Goal: Find specific page/section: Find specific page/section

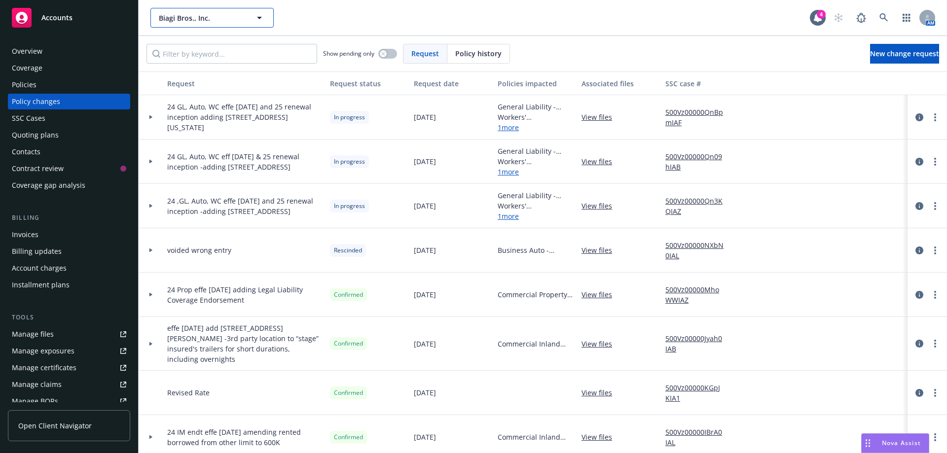
click at [166, 15] on span "Biagi Bros., Inc." at bounding box center [201, 18] width 85 height 10
click at [211, 24] on button "Biagi Bros., Inc." at bounding box center [212, 18] width 123 height 20
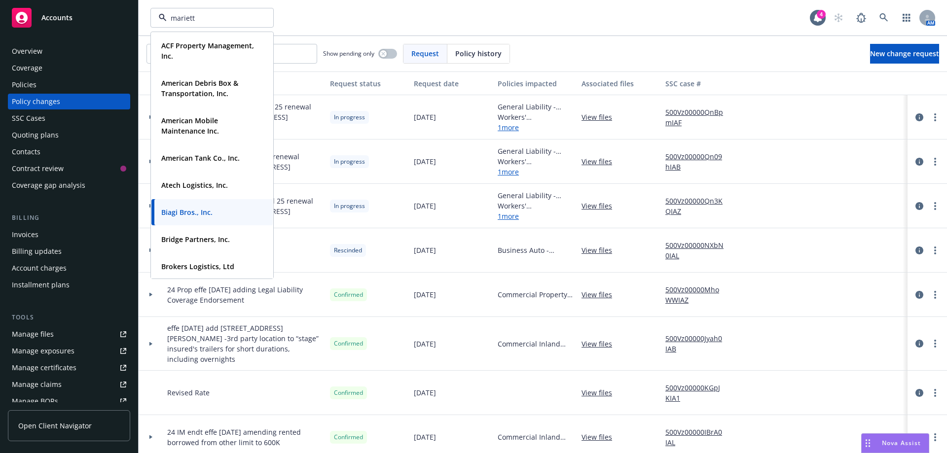
type input "marietta"
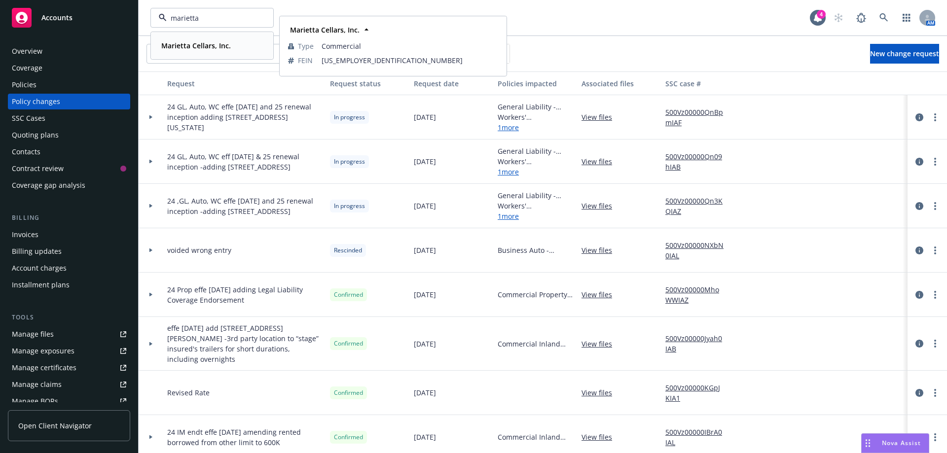
click at [199, 49] on strong "Marietta Cellars, Inc." at bounding box center [196, 45] width 70 height 9
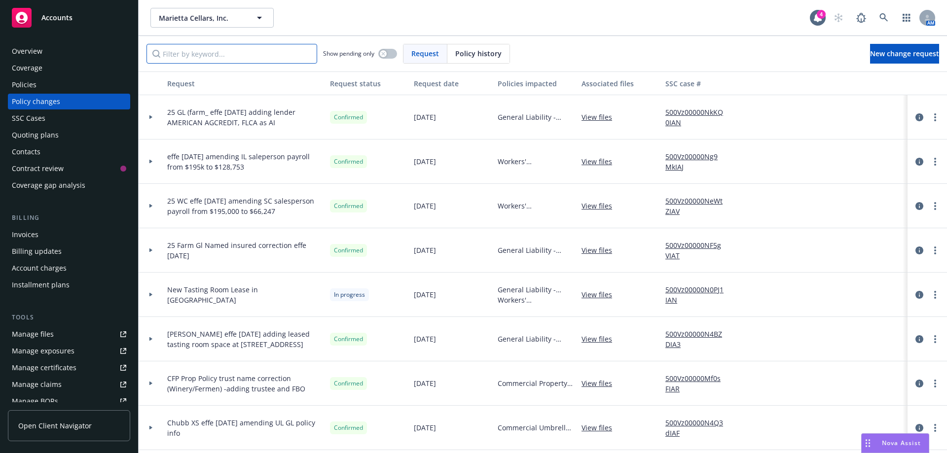
click at [180, 58] on input "Filter by keyword..." at bounding box center [232, 54] width 171 height 20
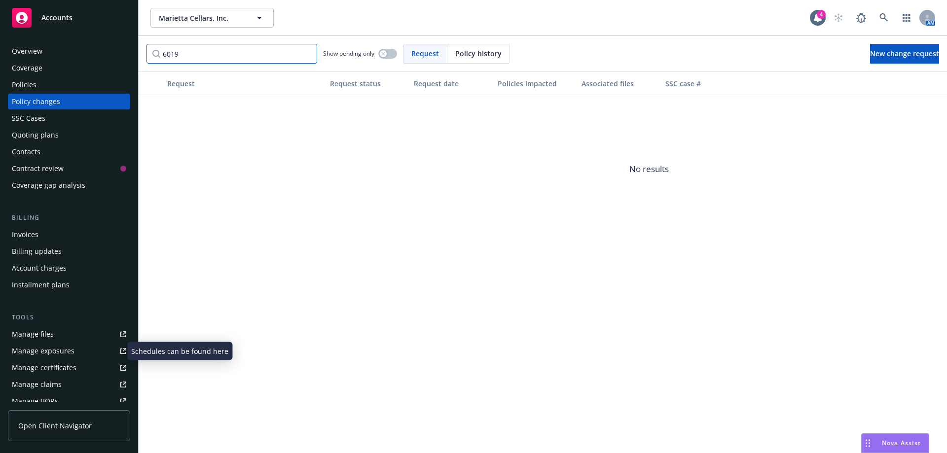
type input "6019"
click at [59, 348] on div "Manage exposures" at bounding box center [43, 351] width 63 height 16
click at [46, 353] on div "Manage exposures" at bounding box center [43, 351] width 63 height 16
drag, startPoint x: 188, startPoint y: 53, endPoint x: 136, endPoint y: 56, distance: 51.4
click at [136, 56] on div "Accounts Overview Coverage Policies Policy changes SSC Cases Quoting plans Cont…" at bounding box center [473, 226] width 947 height 453
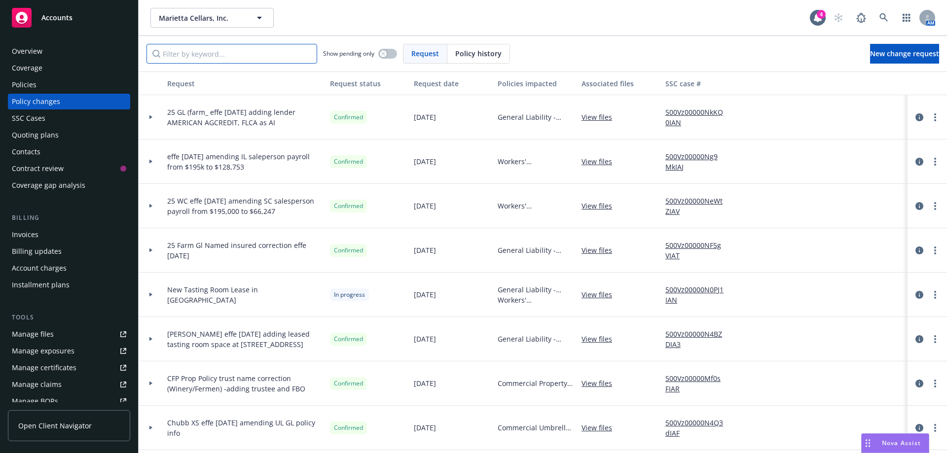
click at [179, 58] on input "Filter by keyword..." at bounding box center [232, 54] width 171 height 20
click at [220, 61] on input "Filter by keyword..." at bounding box center [232, 54] width 171 height 20
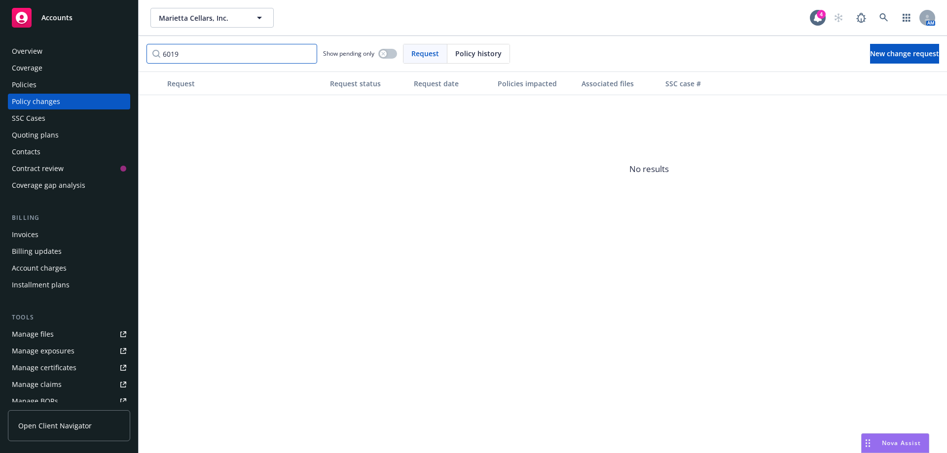
type input "6019"
click at [170, 16] on span "Marietta Cellars, Inc." at bounding box center [201, 18] width 85 height 10
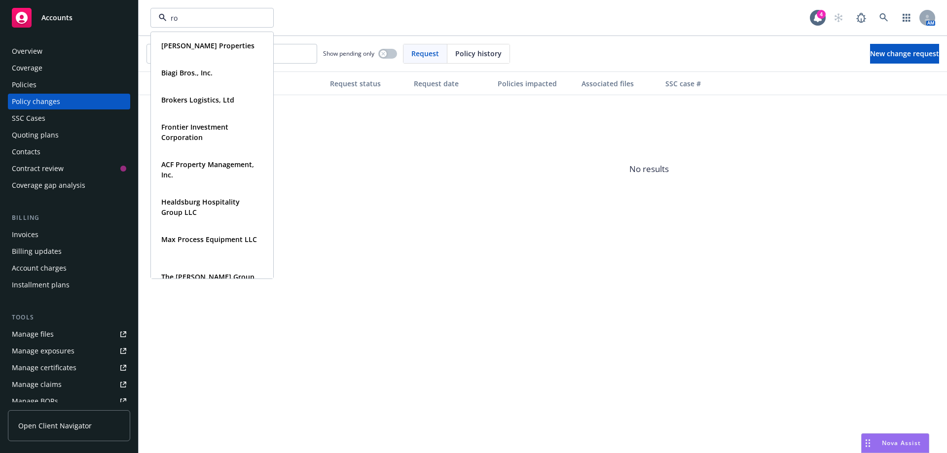
type input "r"
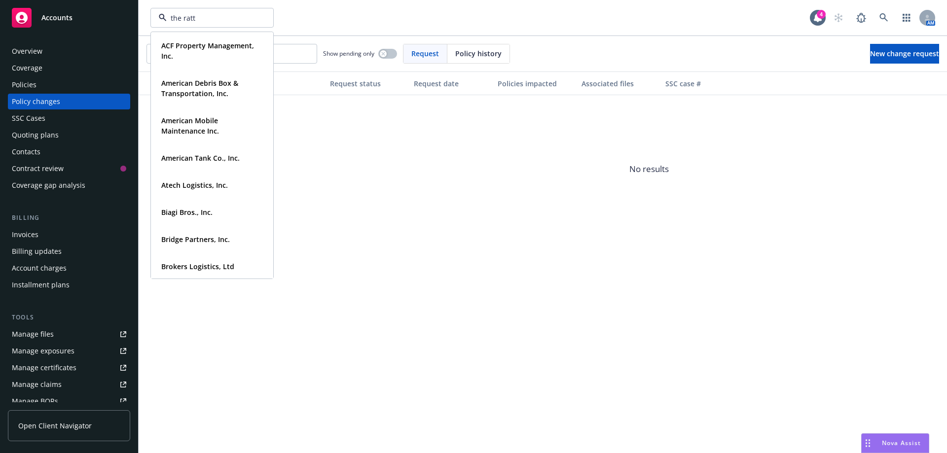
type input "the [PERSON_NAME]"
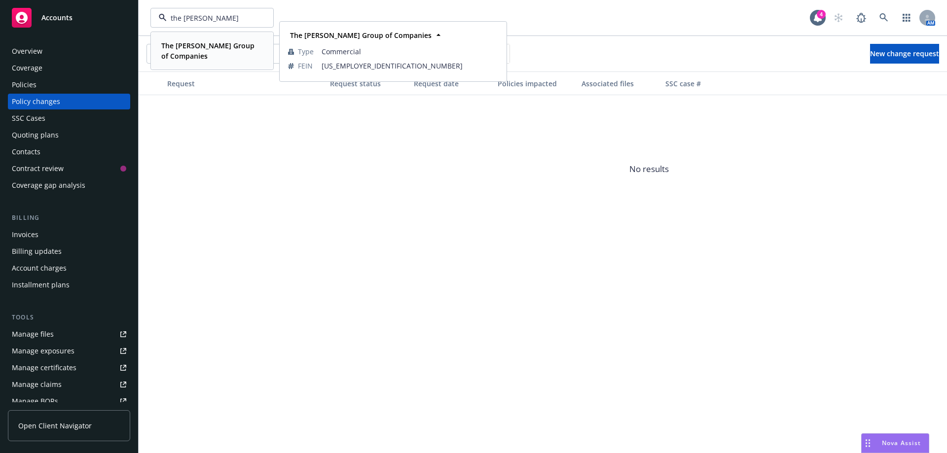
click at [172, 52] on span "The [PERSON_NAME] Group of Companies" at bounding box center [211, 50] width 100 height 21
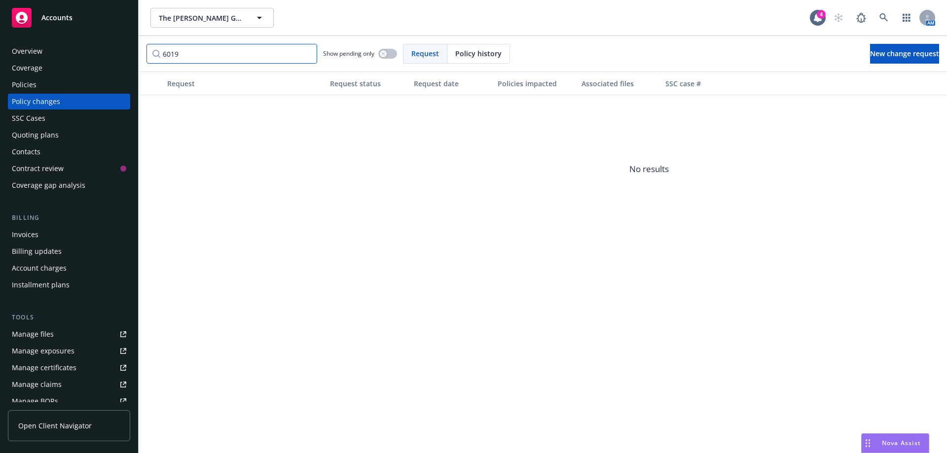
click at [174, 56] on input "6019" at bounding box center [232, 54] width 171 height 20
drag, startPoint x: 168, startPoint y: 55, endPoint x: 123, endPoint y: 55, distance: 44.9
click at [123, 55] on div "Accounts Overview Coverage Policies Policy changes SSC Cases Quoting plans Cont…" at bounding box center [473, 226] width 947 height 453
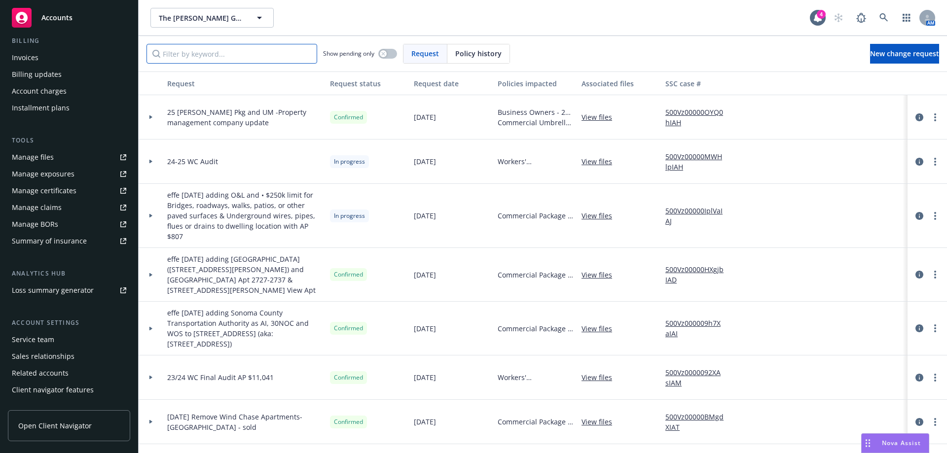
scroll to position [189, 0]
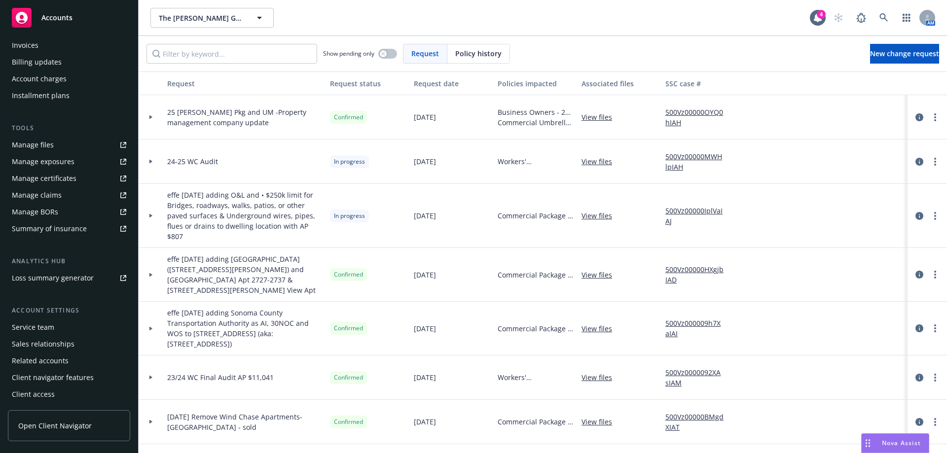
click at [61, 422] on span "Open Client Navigator" at bounding box center [55, 426] width 74 height 10
